Goal: Task Accomplishment & Management: Use online tool/utility

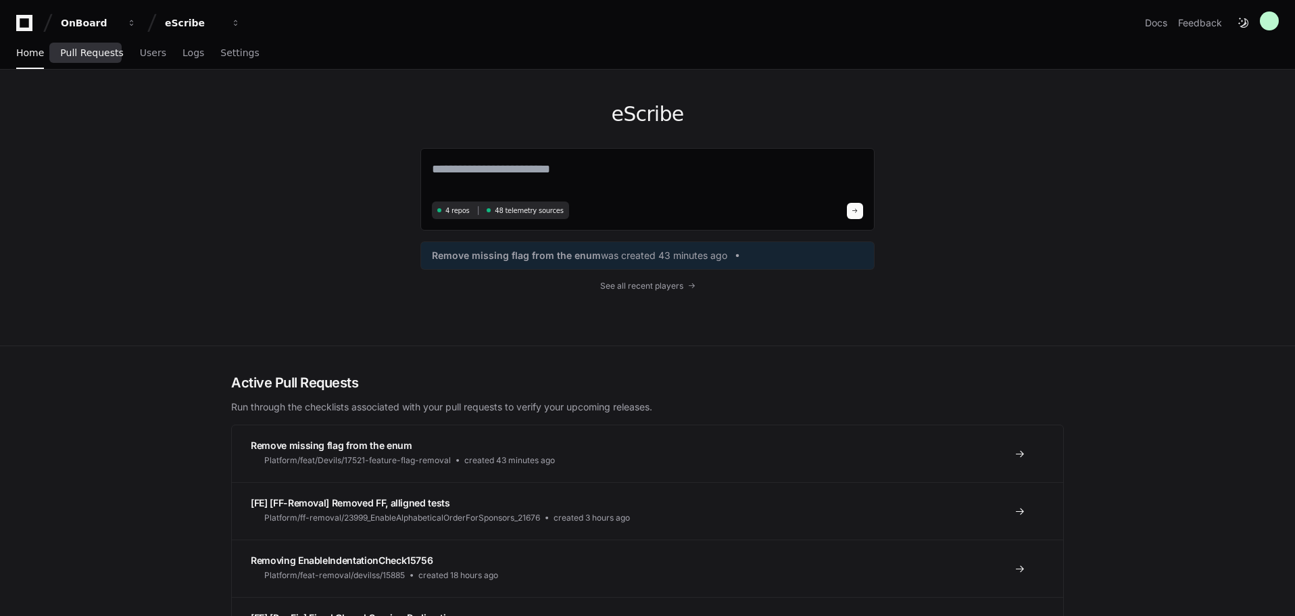
click at [88, 53] on span "Pull Requests" at bounding box center [91, 53] width 63 height 8
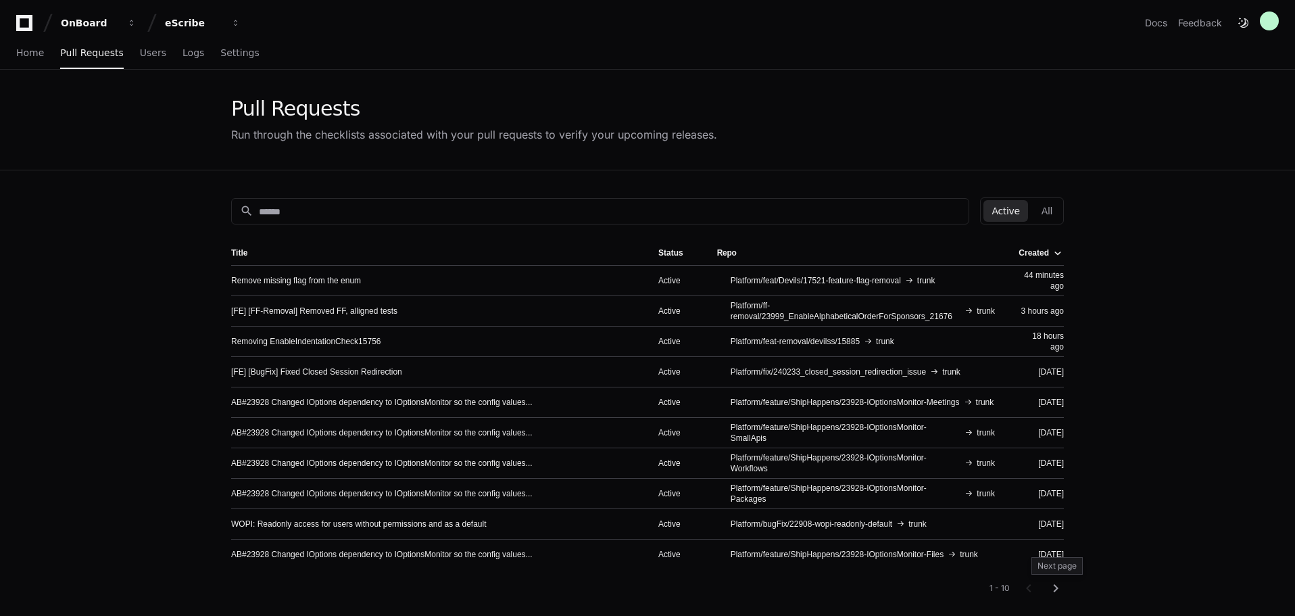
click at [1059, 588] on mat-icon "chevron_right" at bounding box center [1056, 588] width 16 height 16
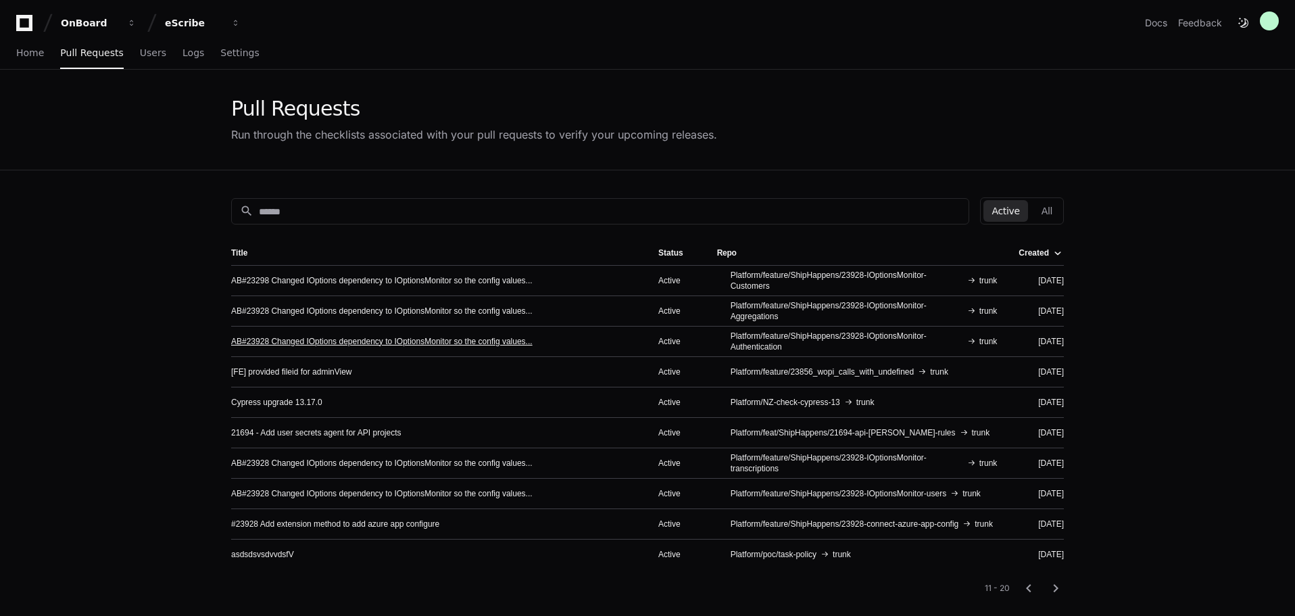
click at [502, 339] on link "AB#23928 Changed IOptions dependency to IOptionsMonitor so the config values..." at bounding box center [382, 341] width 302 height 11
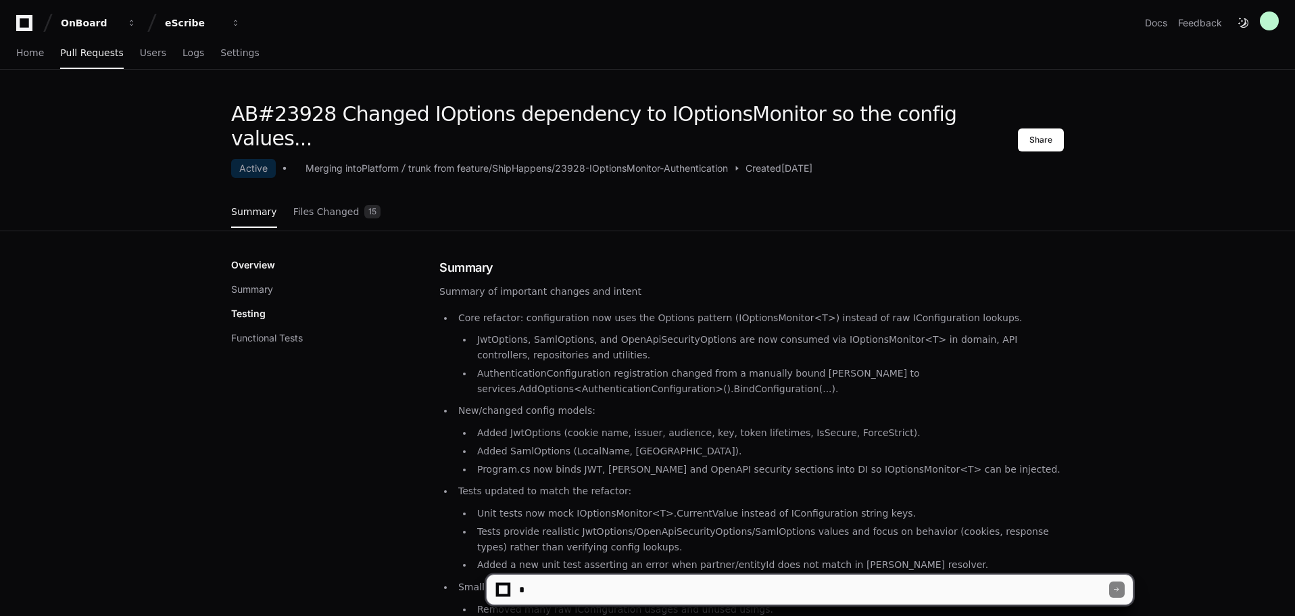
click at [565, 584] on textarea at bounding box center [812, 590] width 593 height 30
type textarea "**********"
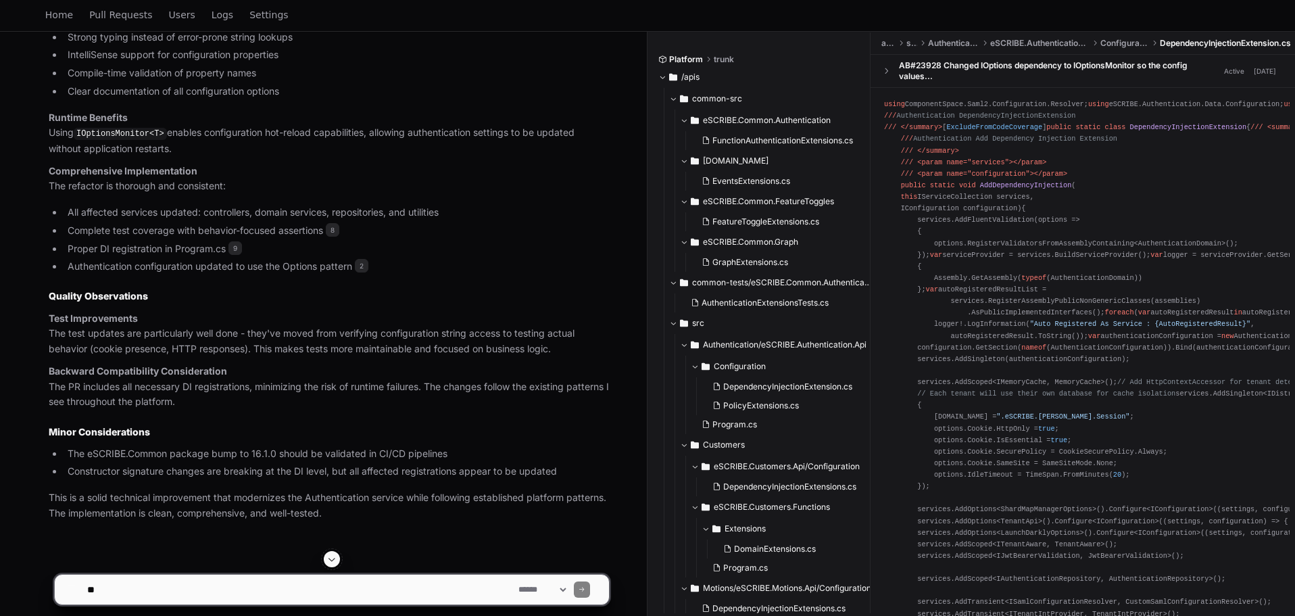
scroll to position [1004, 0]
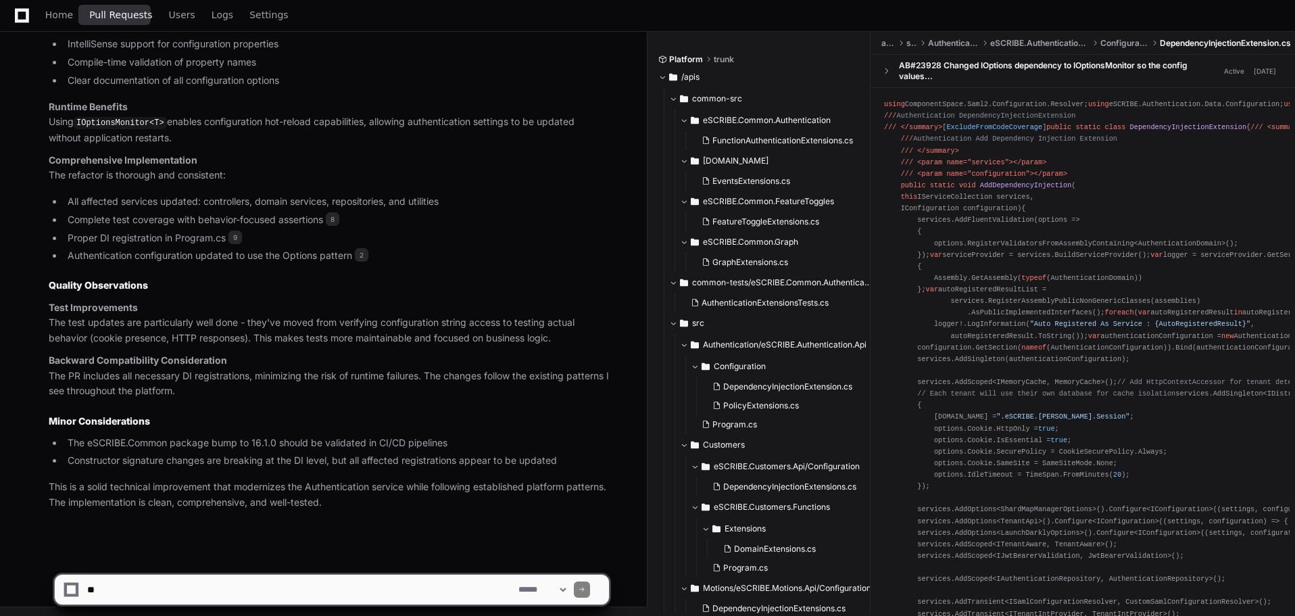
click at [117, 18] on span "Pull Requests" at bounding box center [120, 15] width 63 height 8
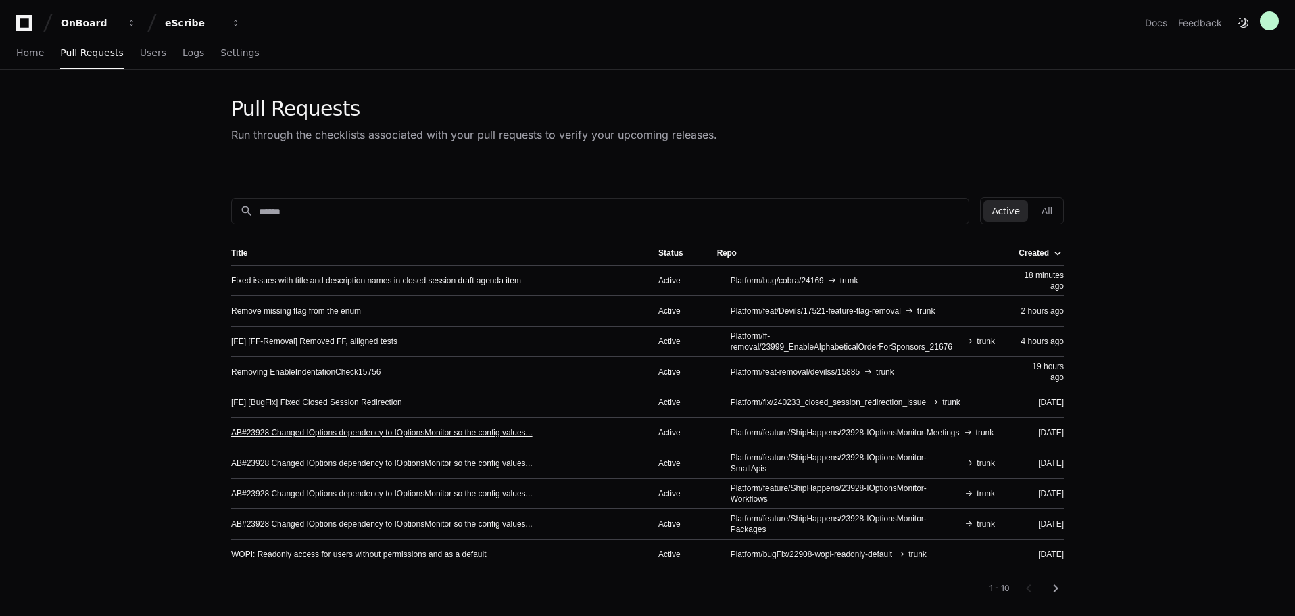
click at [466, 435] on link "AB#23928 Changed IOptions dependency to IOptionsMonitor so the config values..." at bounding box center [382, 432] width 302 height 11
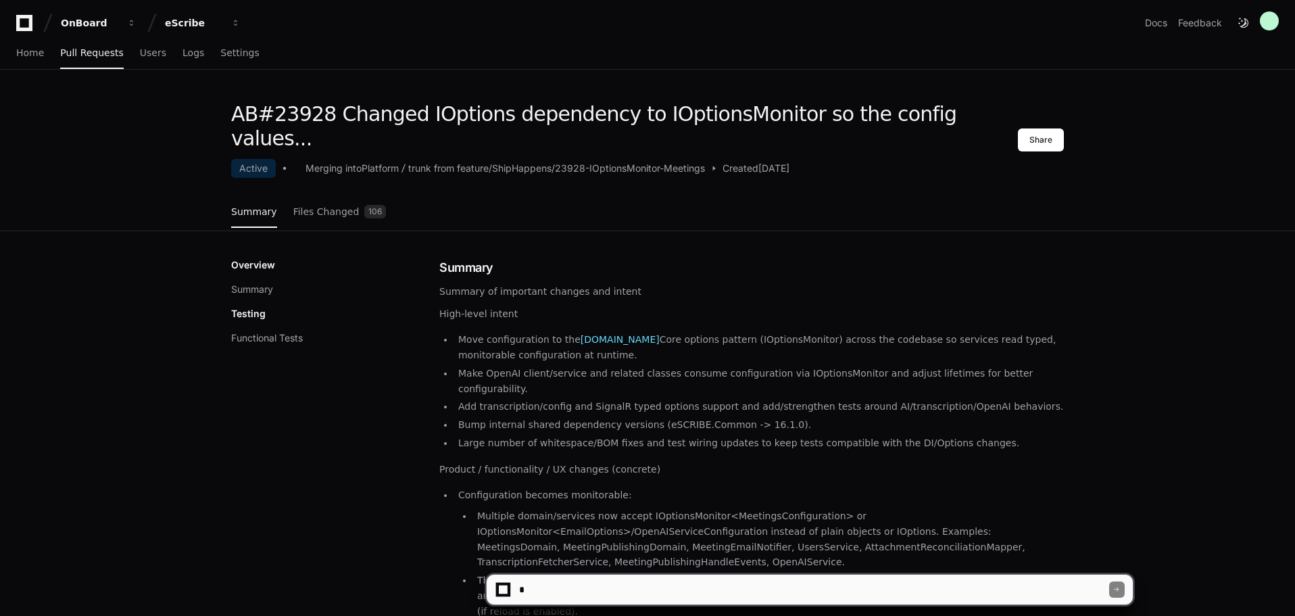
click at [725, 584] on textarea at bounding box center [812, 590] width 593 height 30
type textarea "**********"
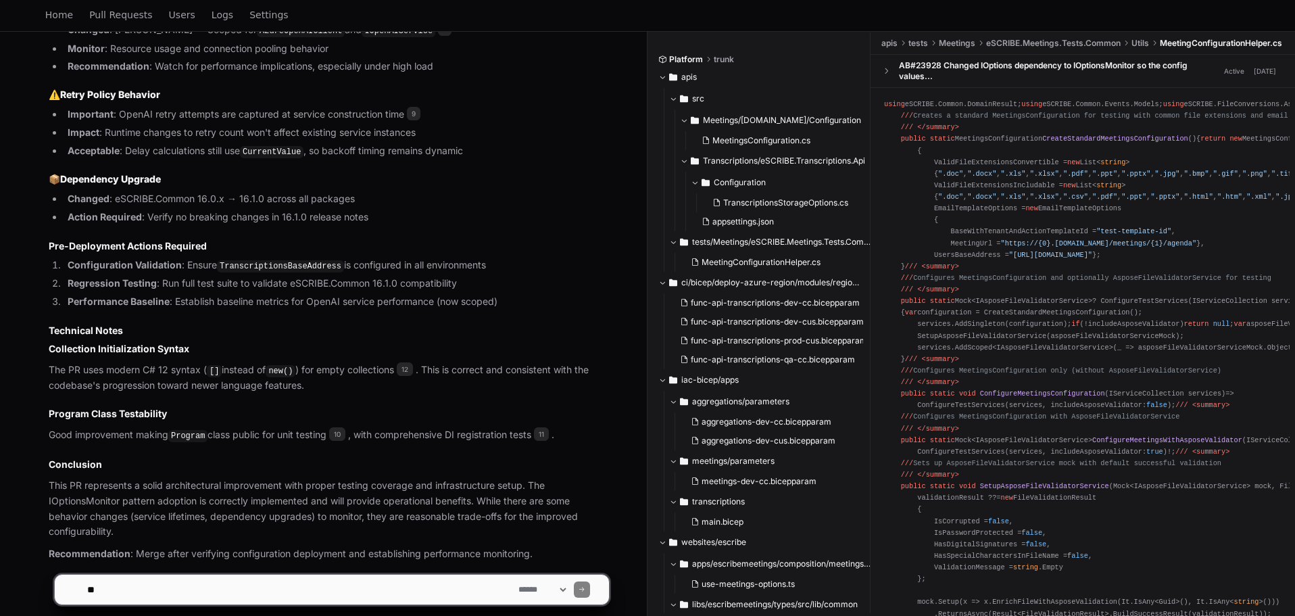
scroll to position [1272, 0]
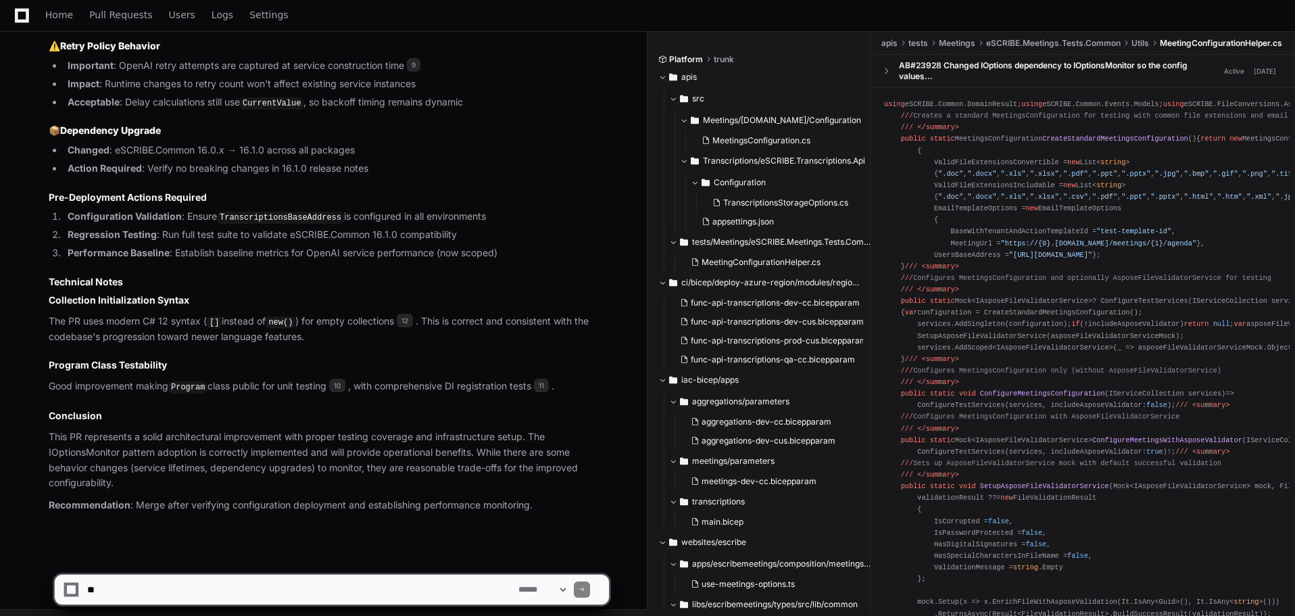
click at [304, 585] on textarea at bounding box center [300, 590] width 431 height 30
click at [142, 585] on textarea at bounding box center [300, 590] width 431 height 30
type textarea "**********"
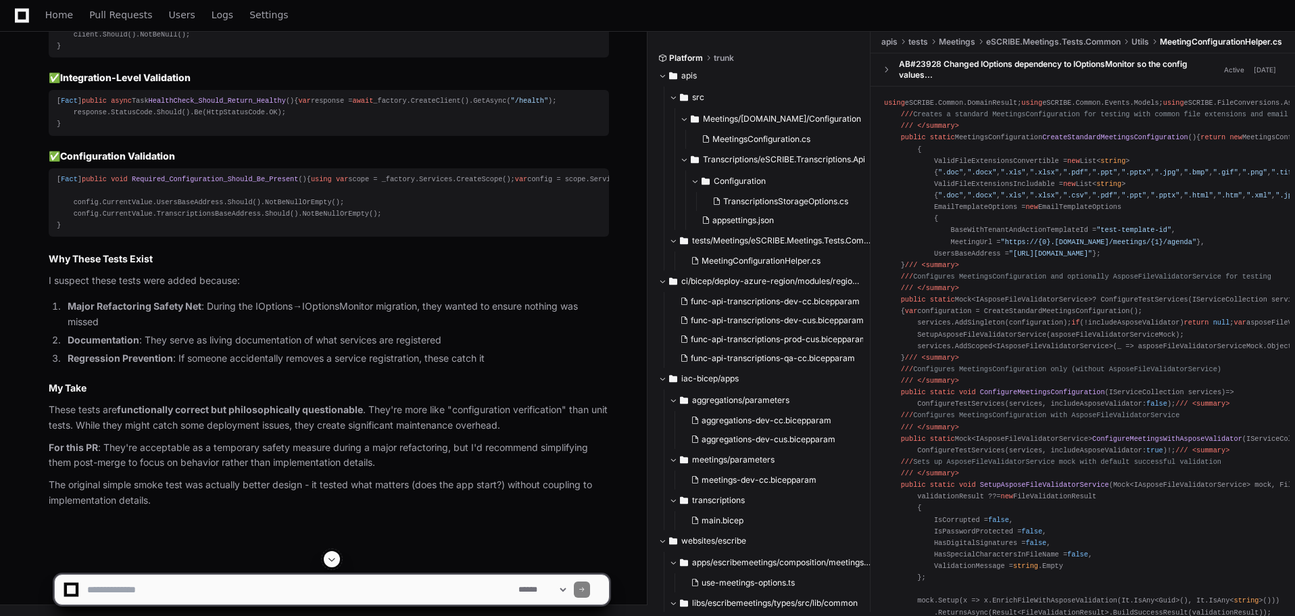
scroll to position [2654, 0]
click at [117, 22] on link "Pull Requests" at bounding box center [120, 15] width 63 height 31
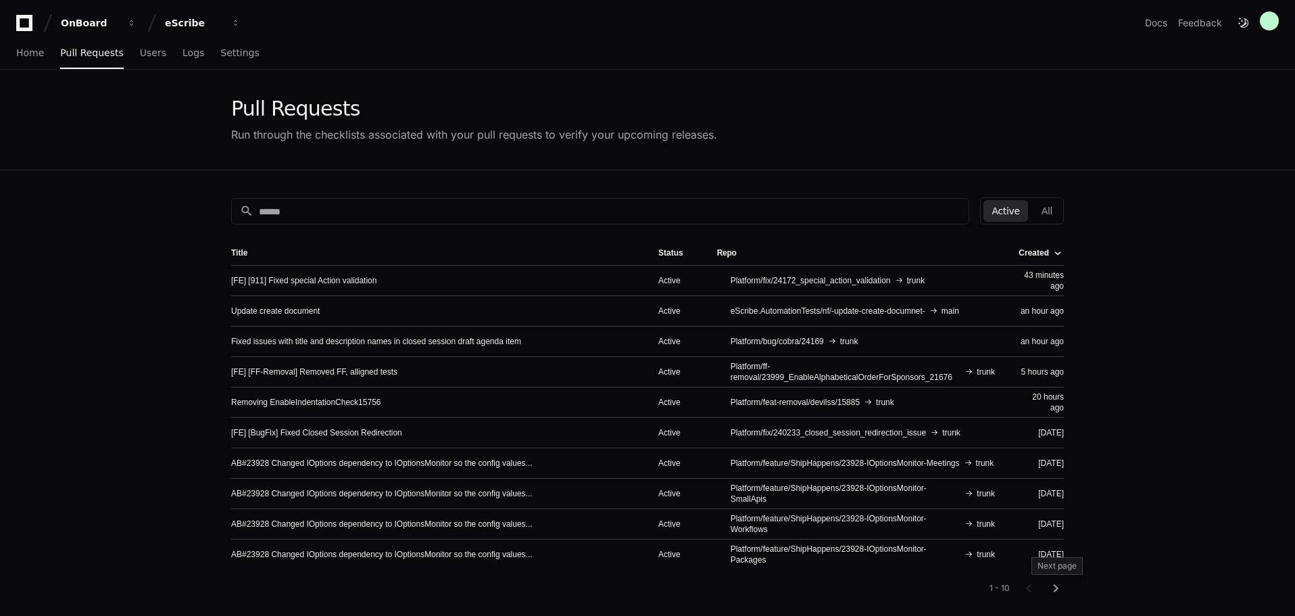
click at [1054, 586] on mat-icon "chevron_right" at bounding box center [1056, 588] width 16 height 16
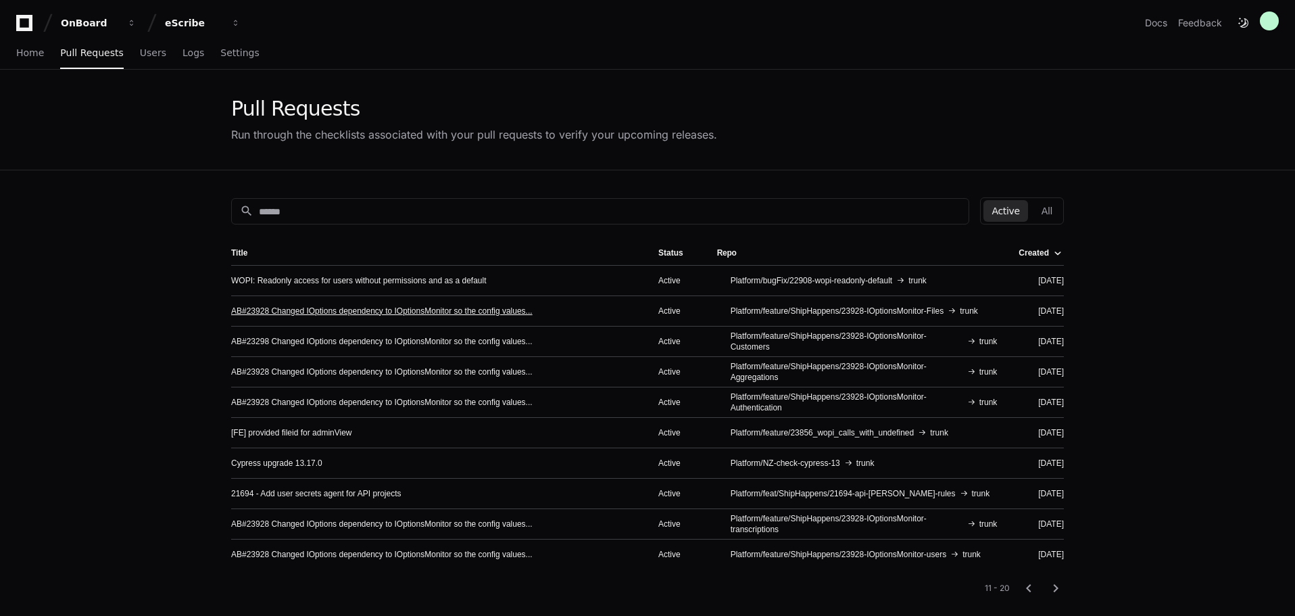
click at [456, 311] on link "AB#23928 Changed IOptions dependency to IOptionsMonitor so the config values..." at bounding box center [382, 311] width 302 height 11
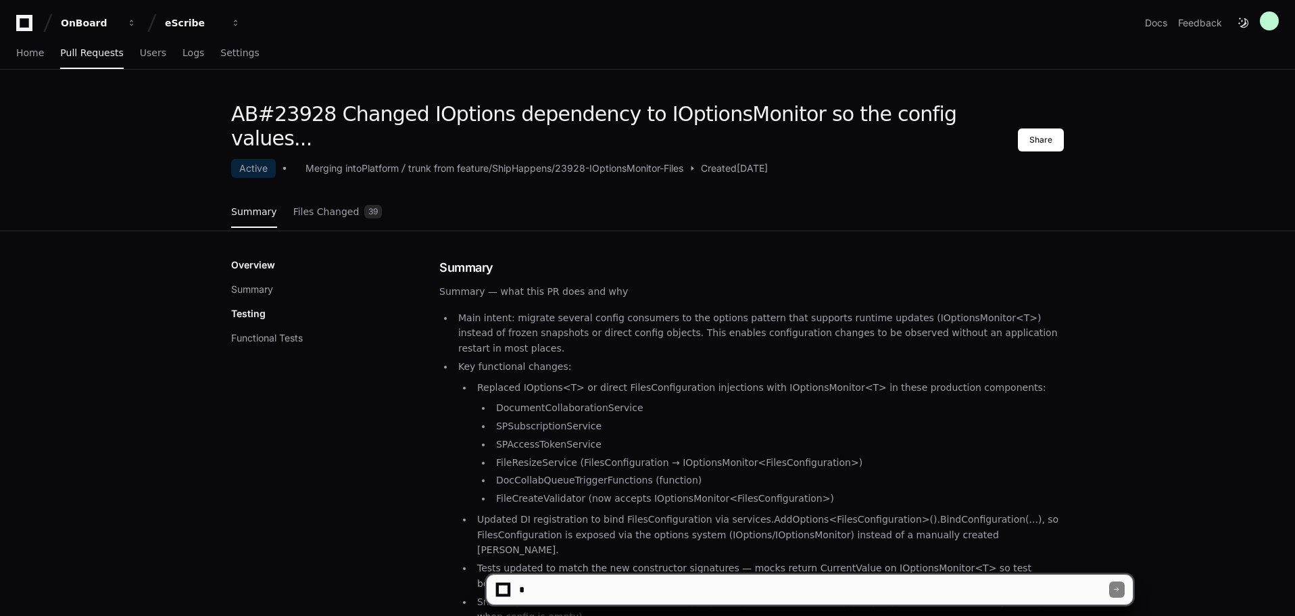
click at [590, 585] on textarea at bounding box center [812, 590] width 593 height 30
type textarea "**********"
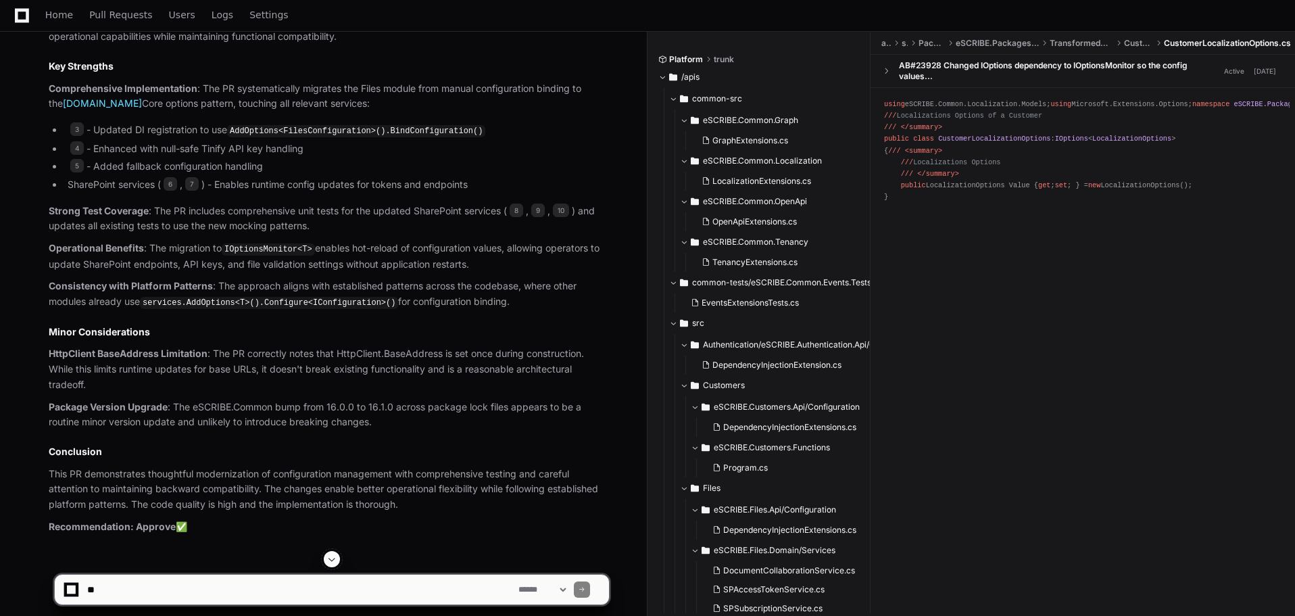
scroll to position [942, 0]
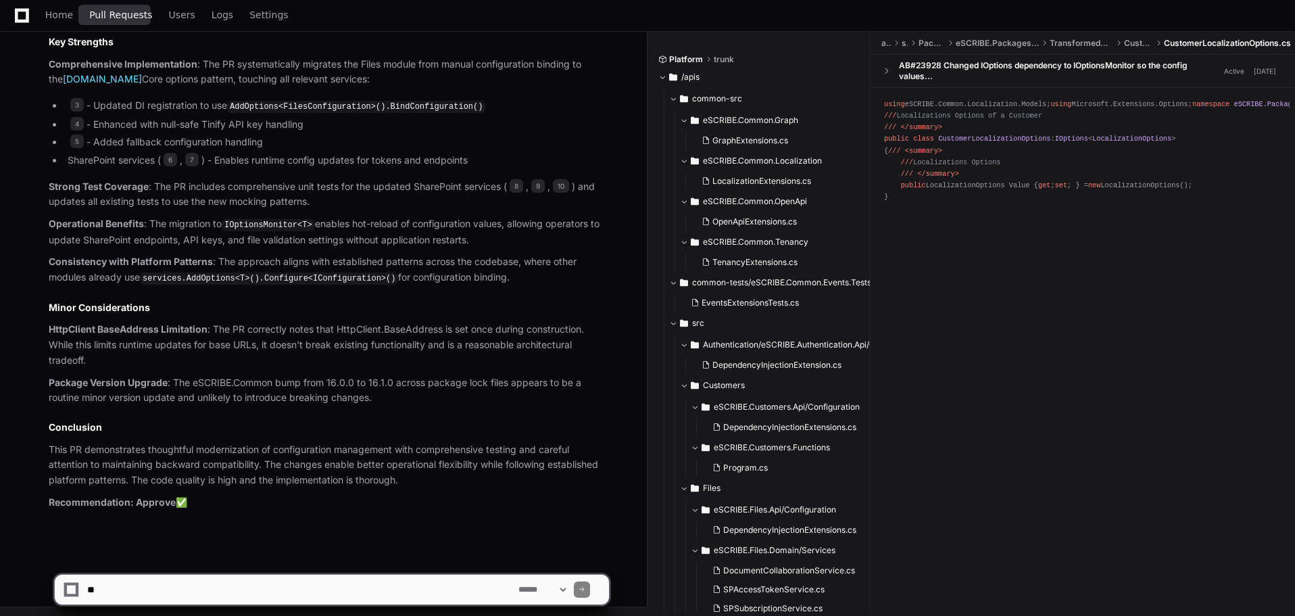
click at [120, 15] on span "Pull Requests" at bounding box center [120, 15] width 63 height 8
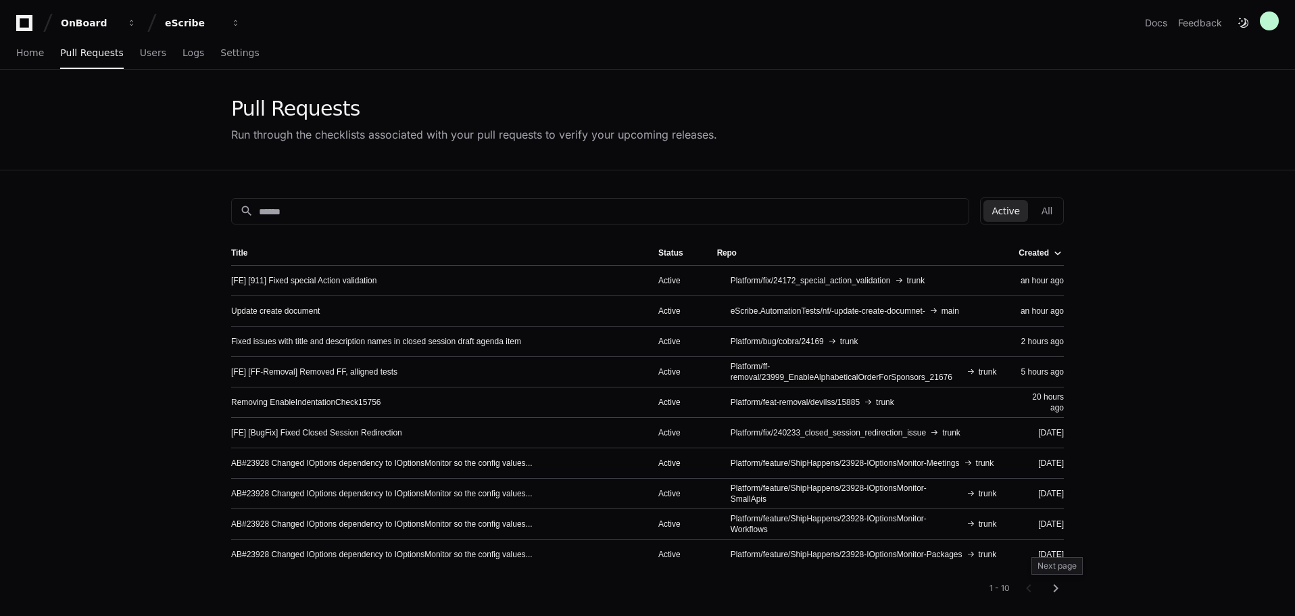
click at [1055, 586] on mat-icon "chevron_right" at bounding box center [1056, 588] width 16 height 16
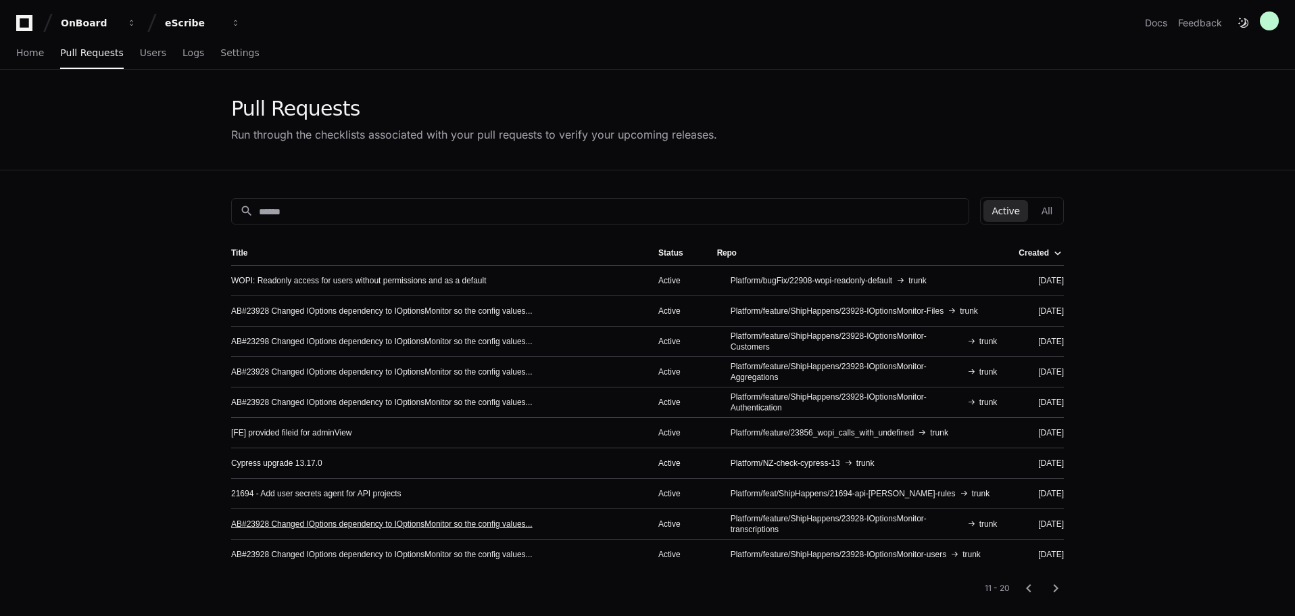
click at [419, 522] on link "AB#23928 Changed IOptions dependency to IOptionsMonitor so the config values..." at bounding box center [382, 524] width 302 height 11
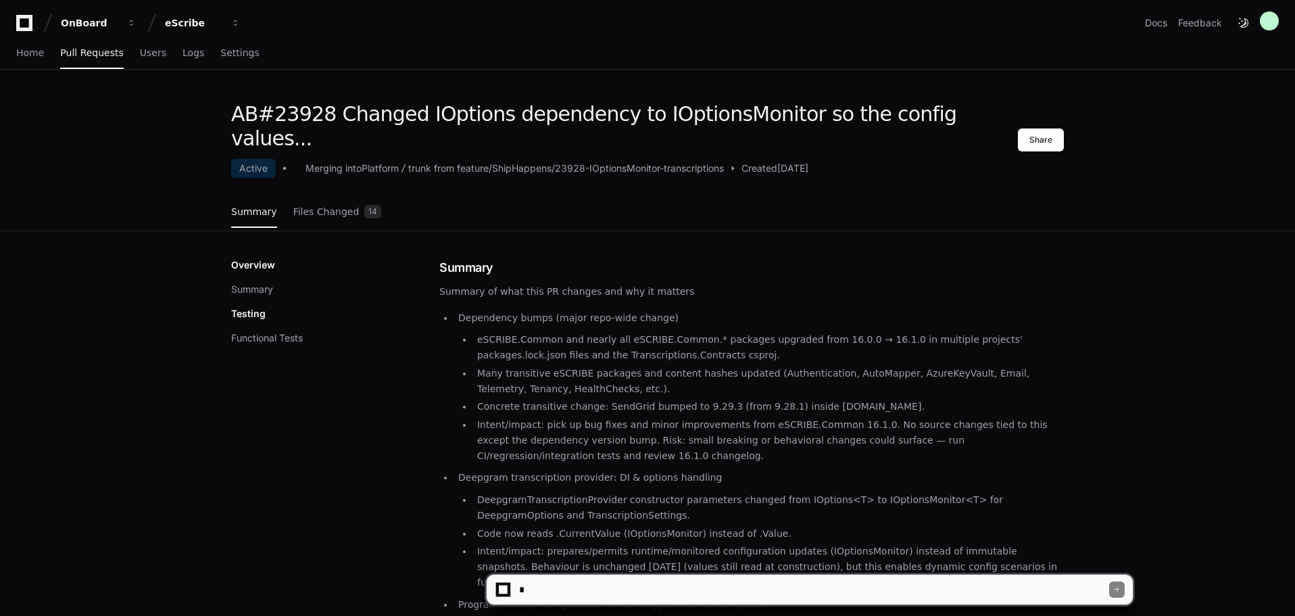
click at [535, 594] on textarea at bounding box center [812, 590] width 593 height 30
type textarea "**********"
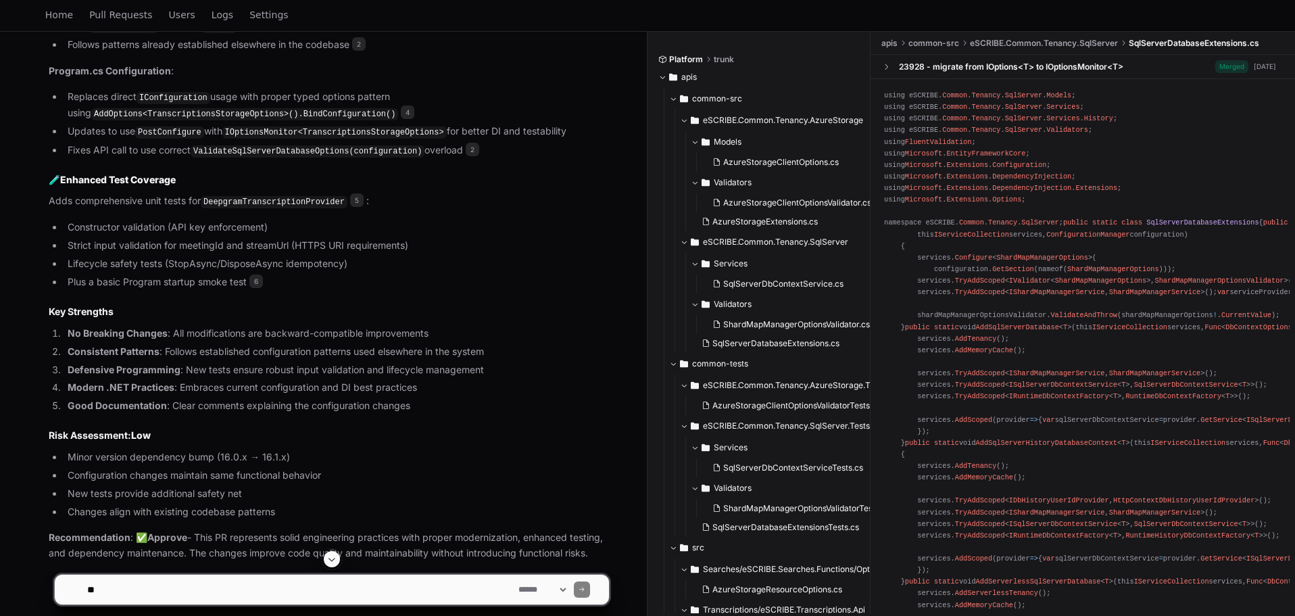
scroll to position [1243, 0]
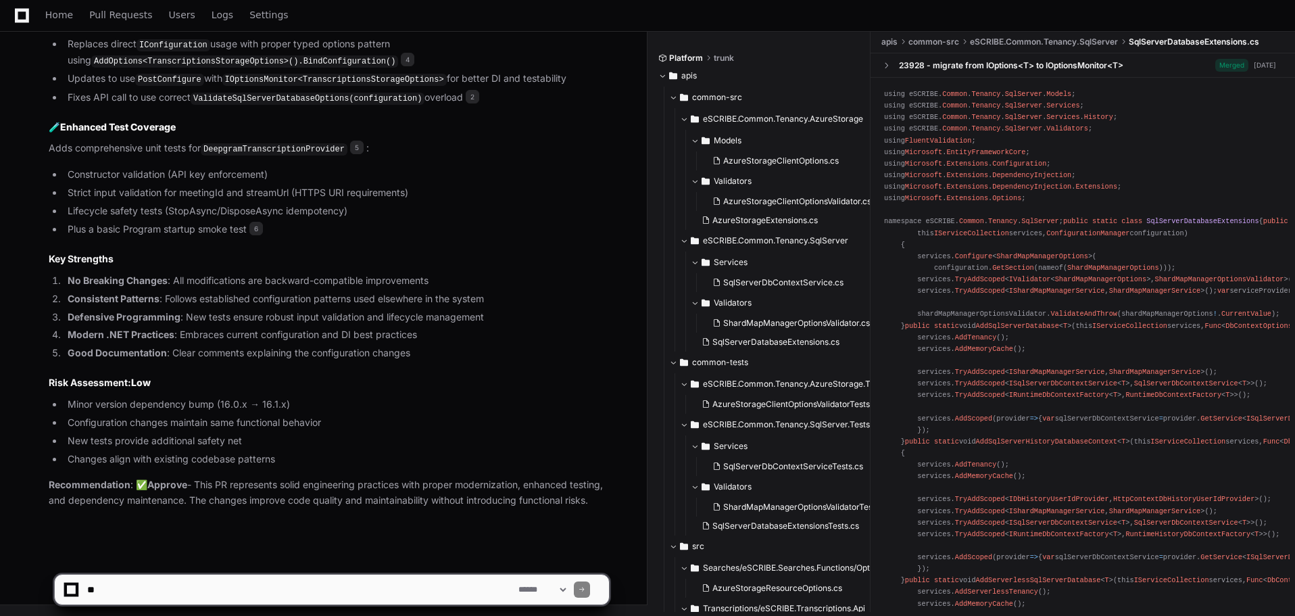
drag, startPoint x: 255, startPoint y: 586, endPoint x: 295, endPoint y: 596, distance: 41.2
click at [255, 586] on textarea at bounding box center [300, 590] width 431 height 30
type textarea "**********"
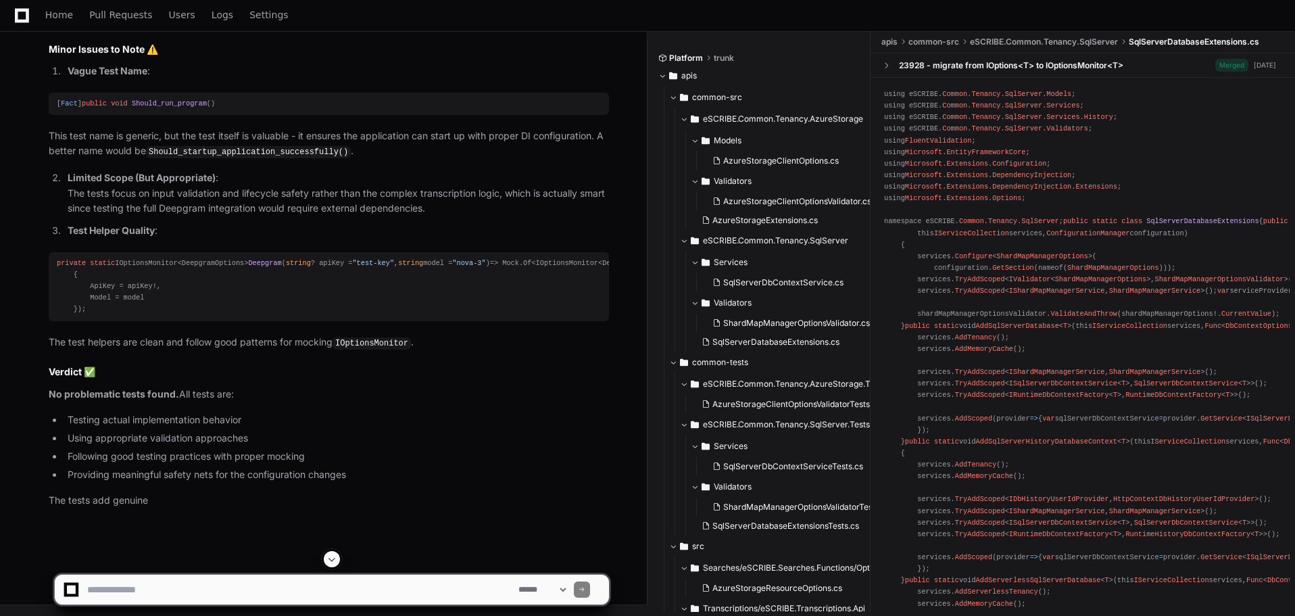
scroll to position [2242, 0]
